Goal: Task Accomplishment & Management: Use online tool/utility

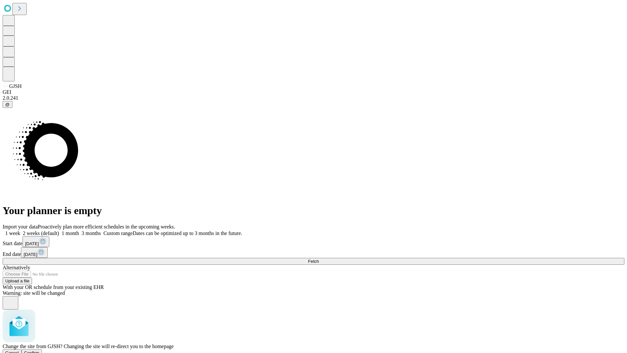
click at [40, 350] on span "Confirm" at bounding box center [31, 352] width 15 height 5
click at [79, 230] on label "1 month" at bounding box center [69, 233] width 20 height 6
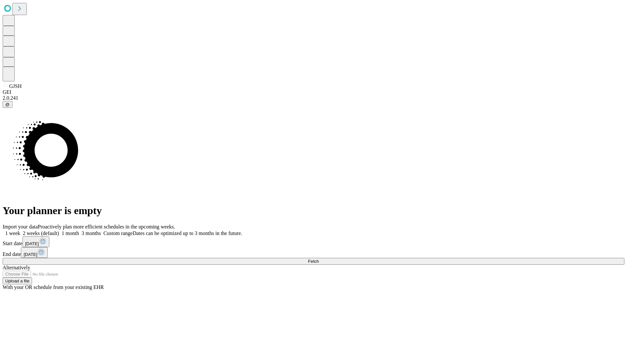
click at [319, 259] on span "Fetch" at bounding box center [313, 261] width 11 height 5
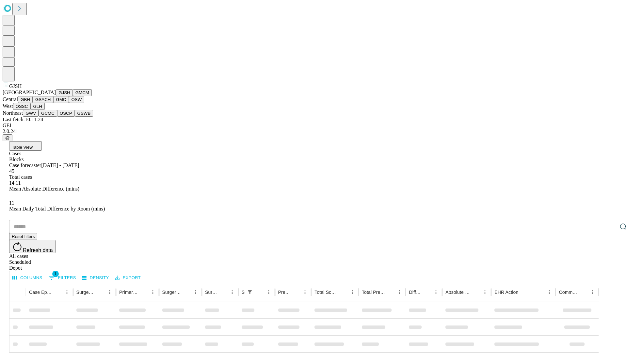
click at [73, 96] on button "GMCM" at bounding box center [82, 92] width 19 height 7
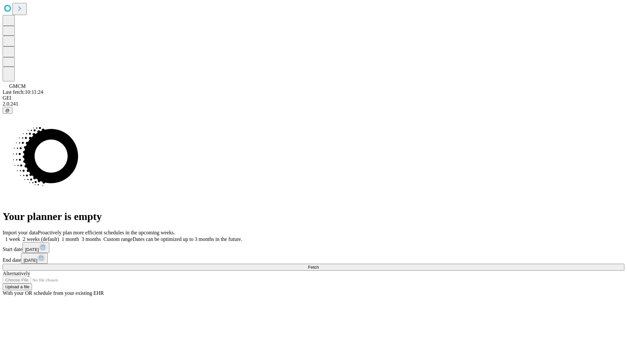
click at [79, 236] on label "1 month" at bounding box center [69, 239] width 20 height 6
click at [319, 265] on span "Fetch" at bounding box center [313, 267] width 11 height 5
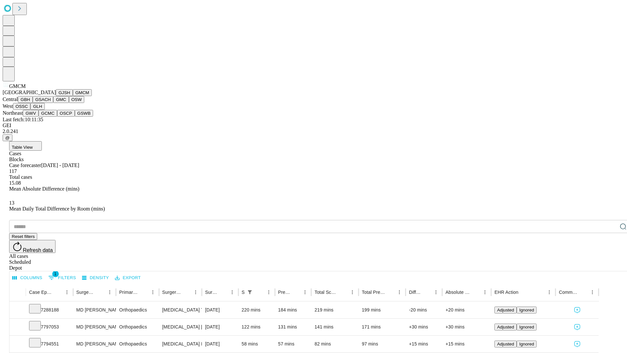
click at [33, 103] on button "GBH" at bounding box center [25, 99] width 15 height 7
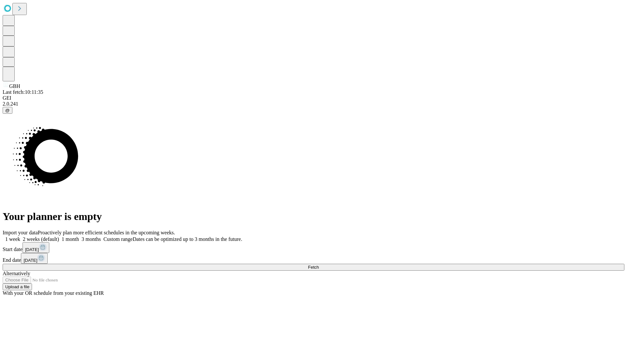
click at [79, 236] on label "1 month" at bounding box center [69, 239] width 20 height 6
click at [319, 265] on span "Fetch" at bounding box center [313, 267] width 11 height 5
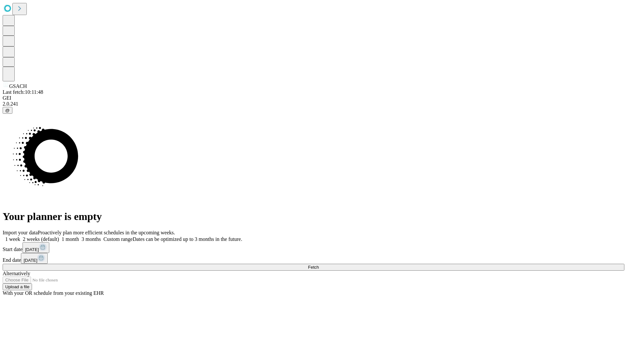
click at [319, 265] on span "Fetch" at bounding box center [313, 267] width 11 height 5
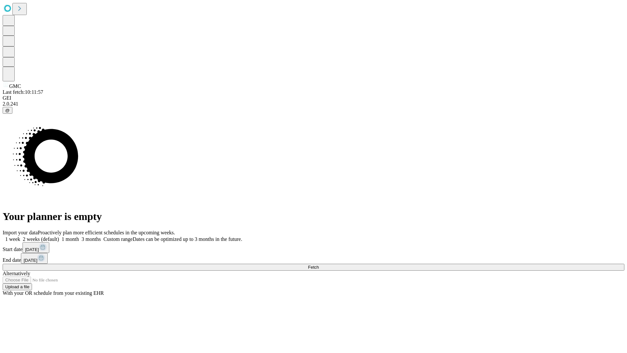
click at [79, 236] on label "1 month" at bounding box center [69, 239] width 20 height 6
click at [319, 265] on span "Fetch" at bounding box center [313, 267] width 11 height 5
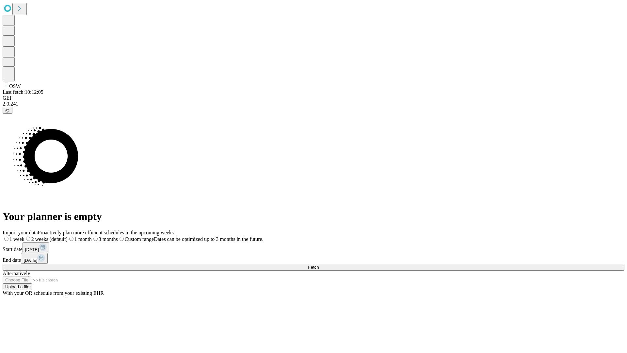
click at [319, 265] on span "Fetch" at bounding box center [313, 267] width 11 height 5
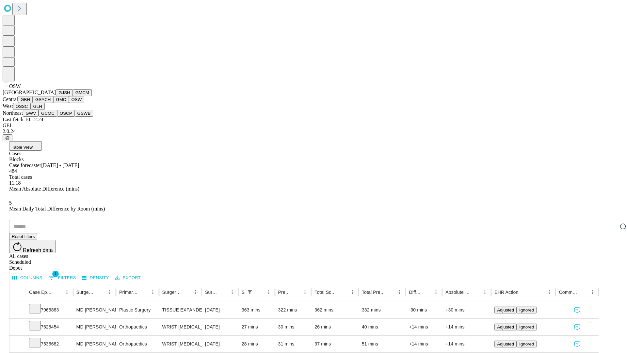
click at [31, 110] on button "OSSC" at bounding box center [22, 106] width 18 height 7
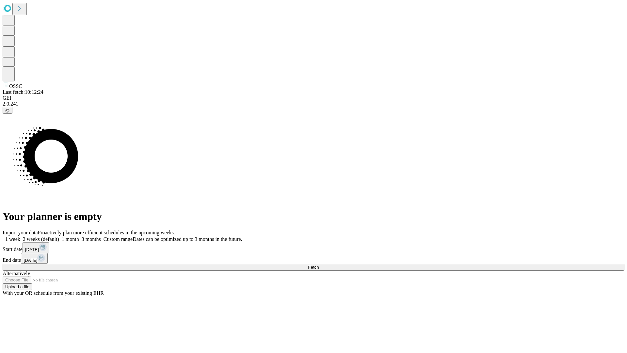
click at [319, 265] on span "Fetch" at bounding box center [313, 267] width 11 height 5
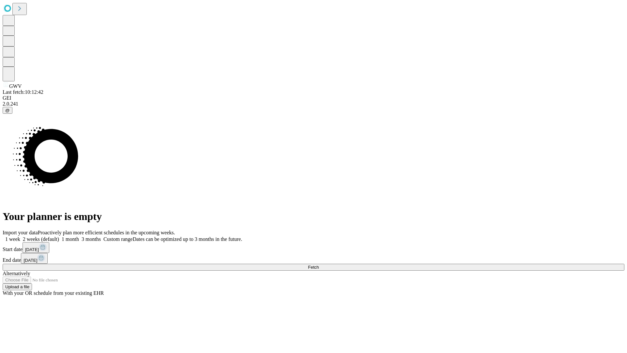
click at [79, 236] on label "1 month" at bounding box center [69, 239] width 20 height 6
click at [319, 265] on span "Fetch" at bounding box center [313, 267] width 11 height 5
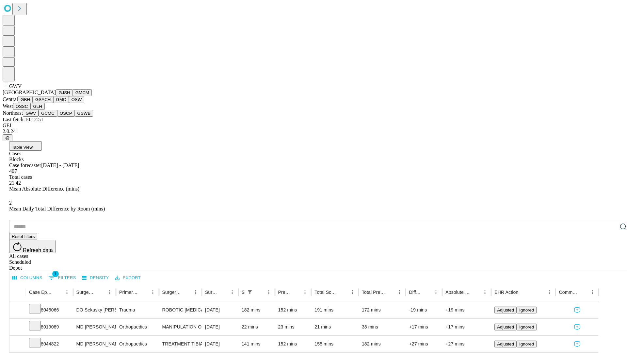
click at [51, 117] on button "GCMC" at bounding box center [48, 113] width 19 height 7
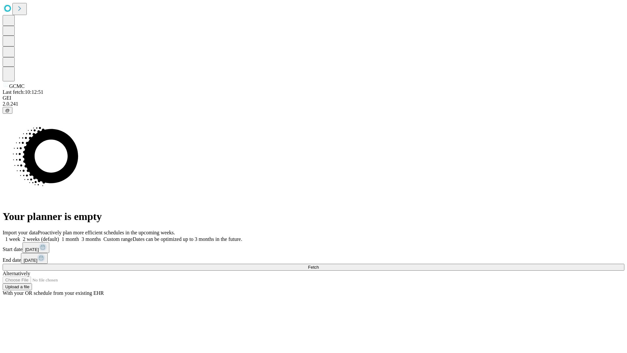
click at [79, 236] on label "1 month" at bounding box center [69, 239] width 20 height 6
click at [319, 265] on span "Fetch" at bounding box center [313, 267] width 11 height 5
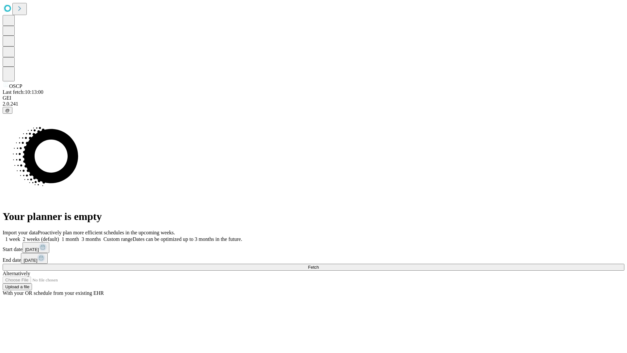
click at [79, 236] on label "1 month" at bounding box center [69, 239] width 20 height 6
click at [319, 265] on span "Fetch" at bounding box center [313, 267] width 11 height 5
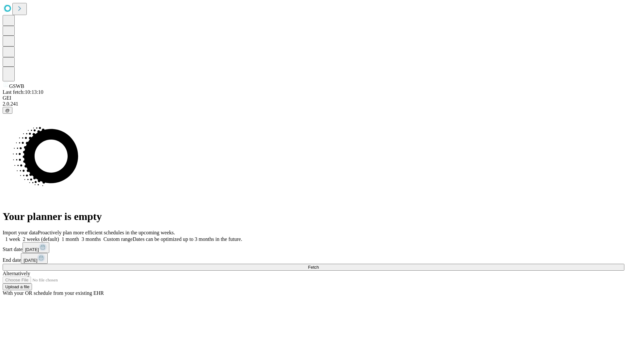
click at [79, 236] on label "1 month" at bounding box center [69, 239] width 20 height 6
click at [319, 265] on span "Fetch" at bounding box center [313, 267] width 11 height 5
